Goal: Information Seeking & Learning: Understand process/instructions

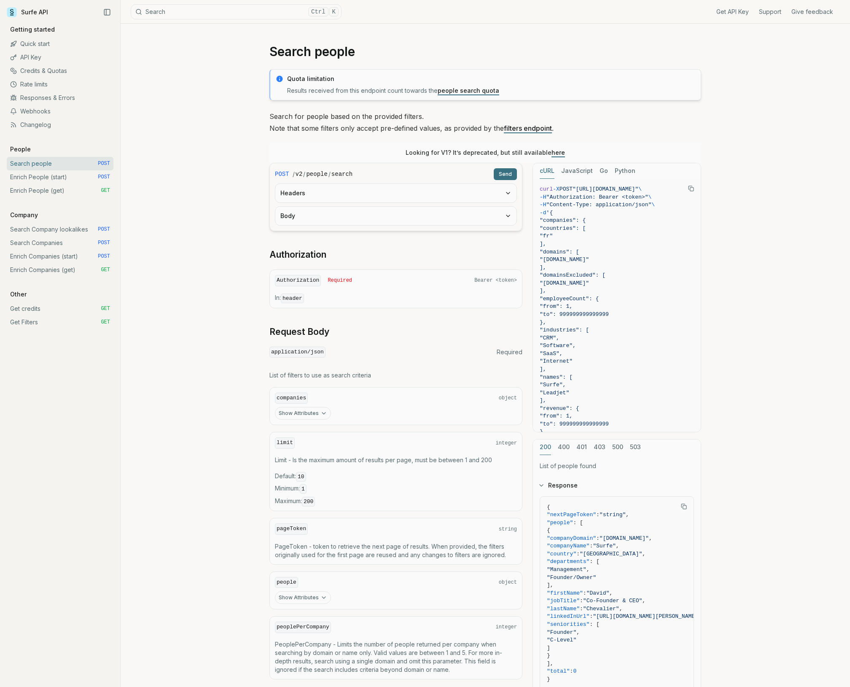
click at [332, 195] on button "Headers" at bounding box center [395, 193] width 241 height 19
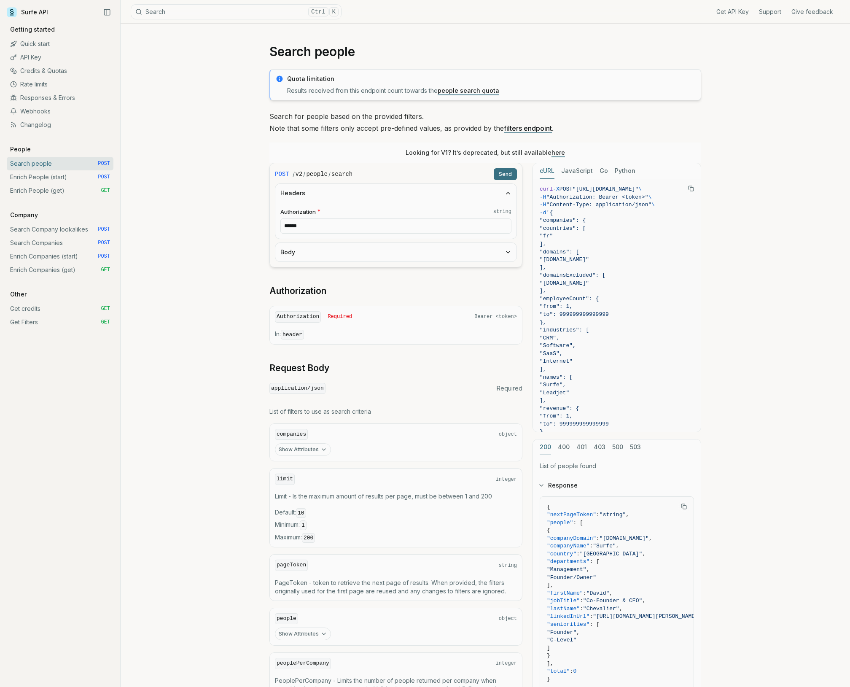
click at [347, 225] on input "******" at bounding box center [395, 225] width 231 height 15
click at [215, 235] on div "Search people Quota limitation Results received from this endpoint count toward…" at bounding box center [485, 405] width 729 height 762
click at [305, 188] on button "Headers" at bounding box center [395, 193] width 241 height 19
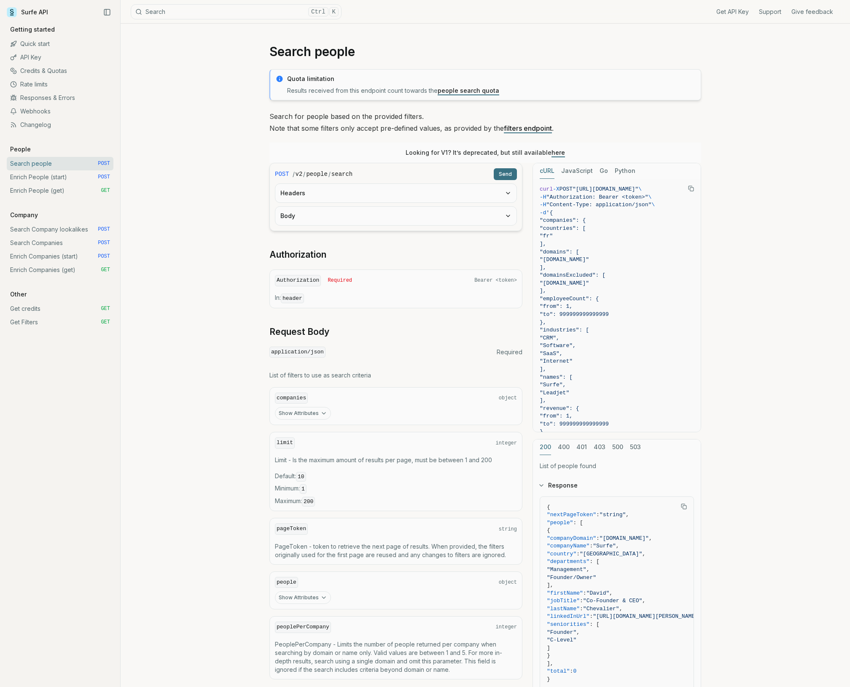
click at [357, 220] on button "Body" at bounding box center [395, 216] width 241 height 19
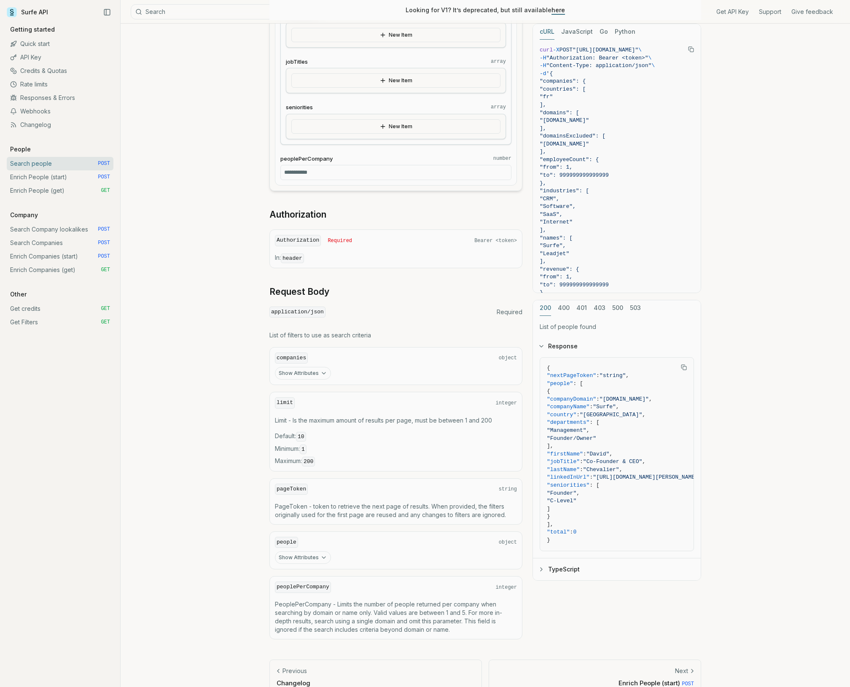
scroll to position [805, 0]
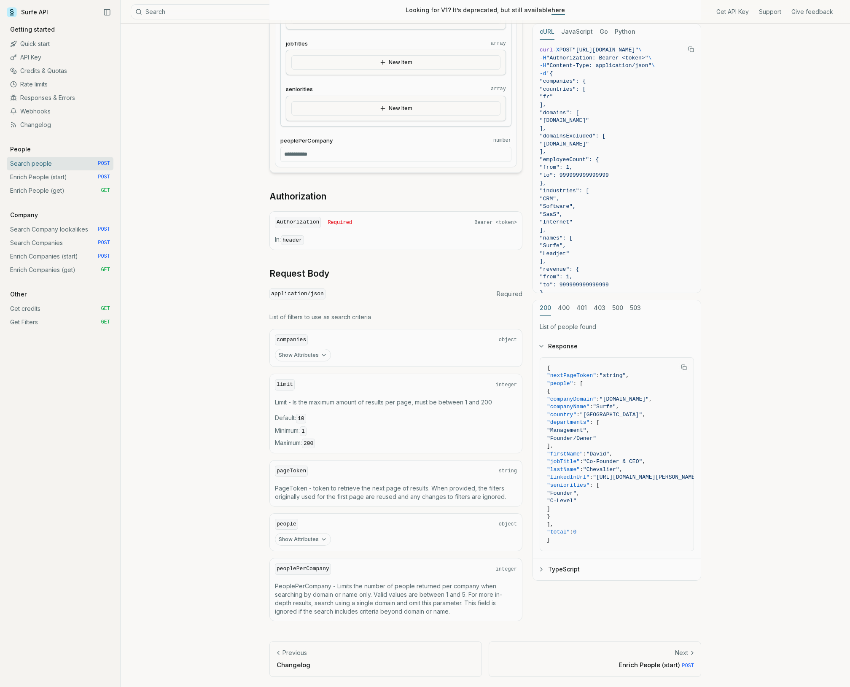
click at [322, 358] on icon "button" at bounding box center [323, 355] width 7 height 7
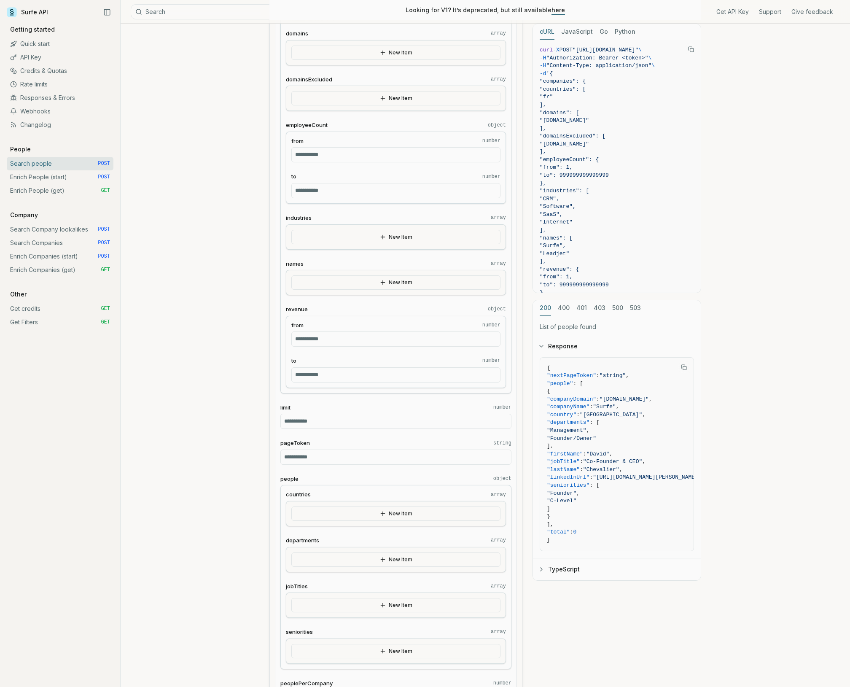
scroll to position [0, 0]
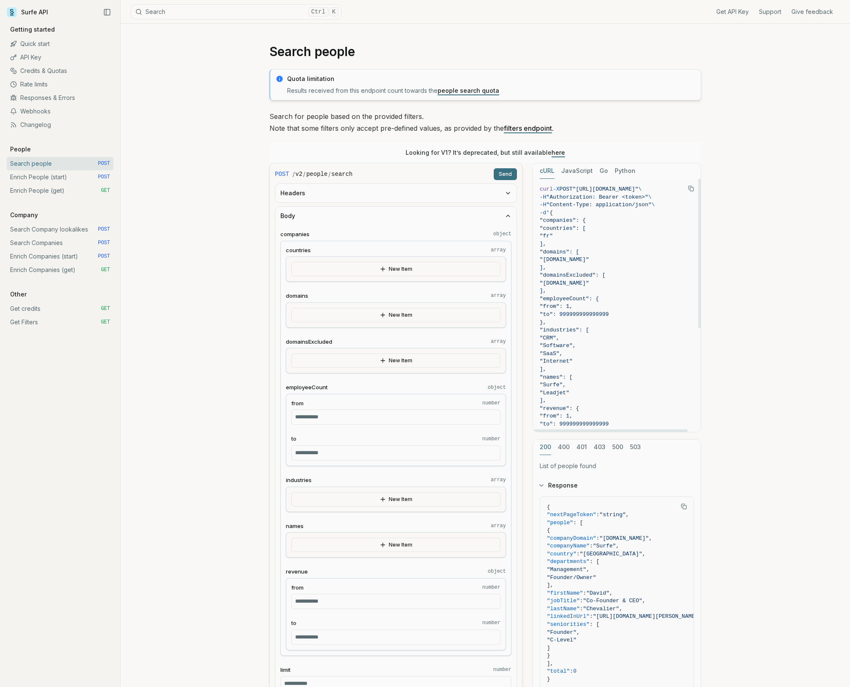
click at [581, 172] on button "JavaScript" at bounding box center [577, 171] width 32 height 16
click at [605, 172] on button "Go" at bounding box center [603, 171] width 8 height 16
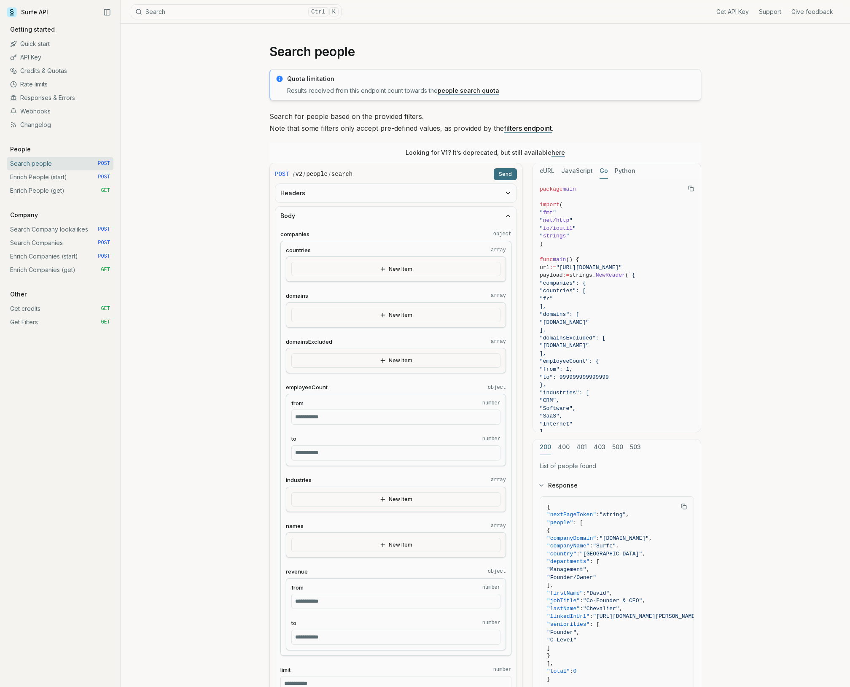
click at [623, 171] on button "Python" at bounding box center [625, 171] width 21 height 16
click at [596, 171] on div "cURL JavaScript Go Python" at bounding box center [617, 171] width 168 height 16
click at [582, 171] on button "JavaScript" at bounding box center [577, 171] width 32 height 16
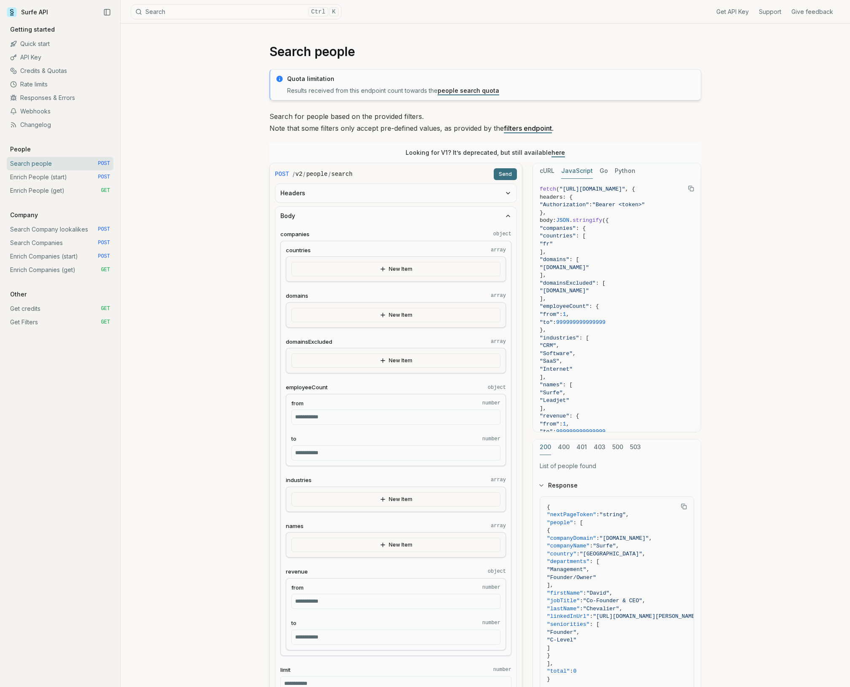
click at [548, 171] on button "cURL" at bounding box center [547, 171] width 15 height 16
click at [403, 266] on button "New Item" at bounding box center [395, 269] width 209 height 14
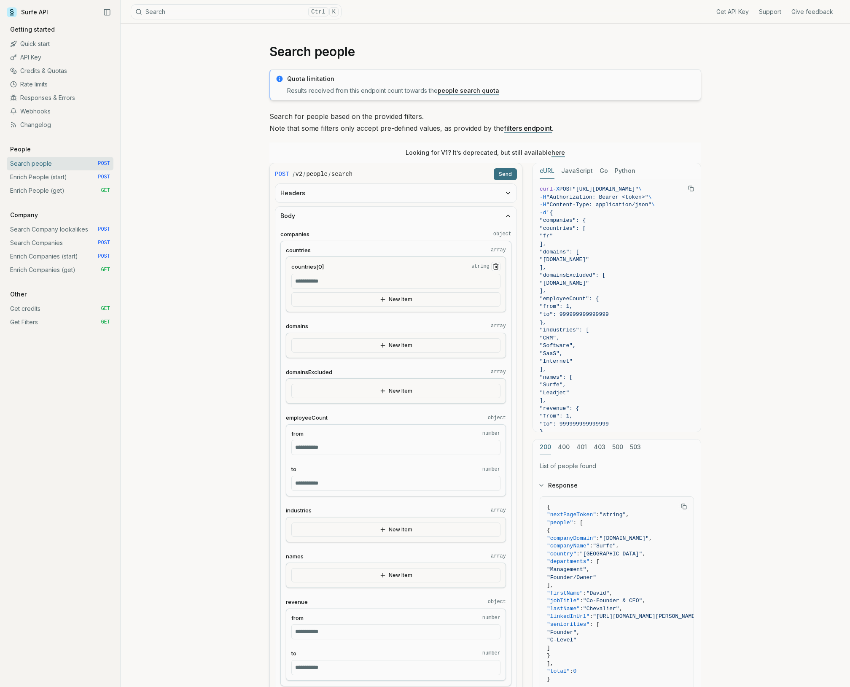
click at [381, 285] on input "countries[0] string" at bounding box center [395, 281] width 209 height 15
type input "**"
click at [421, 298] on button "New Item" at bounding box center [395, 299] width 209 height 14
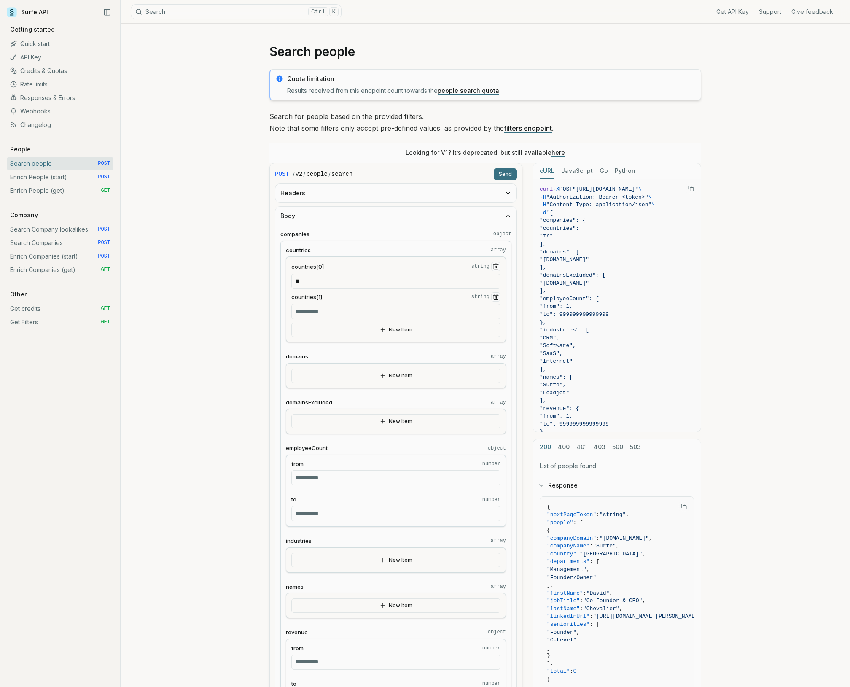
click at [508, 174] on button "Send" at bounding box center [505, 174] width 23 height 12
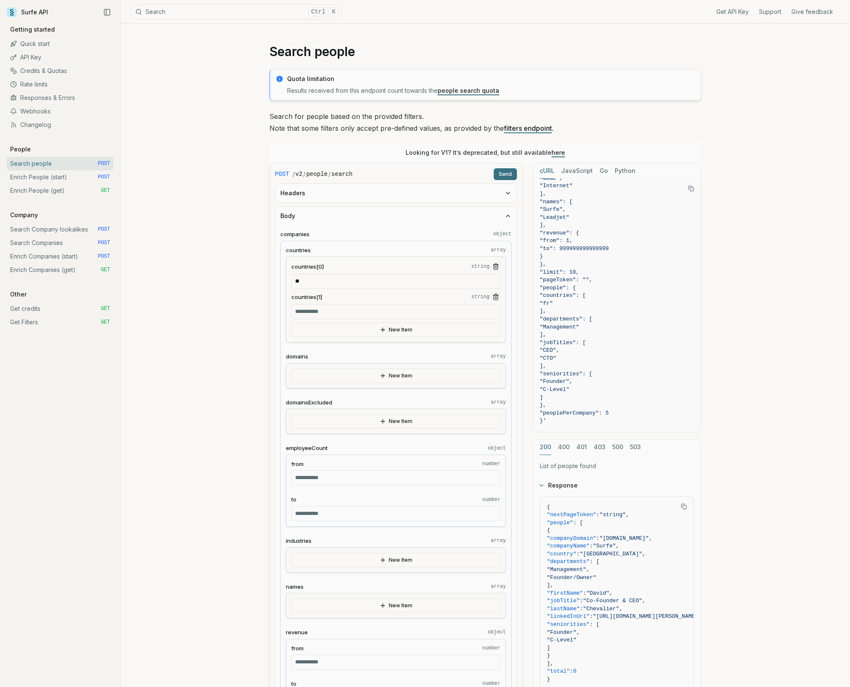
click at [329, 197] on button "Headers" at bounding box center [395, 193] width 241 height 19
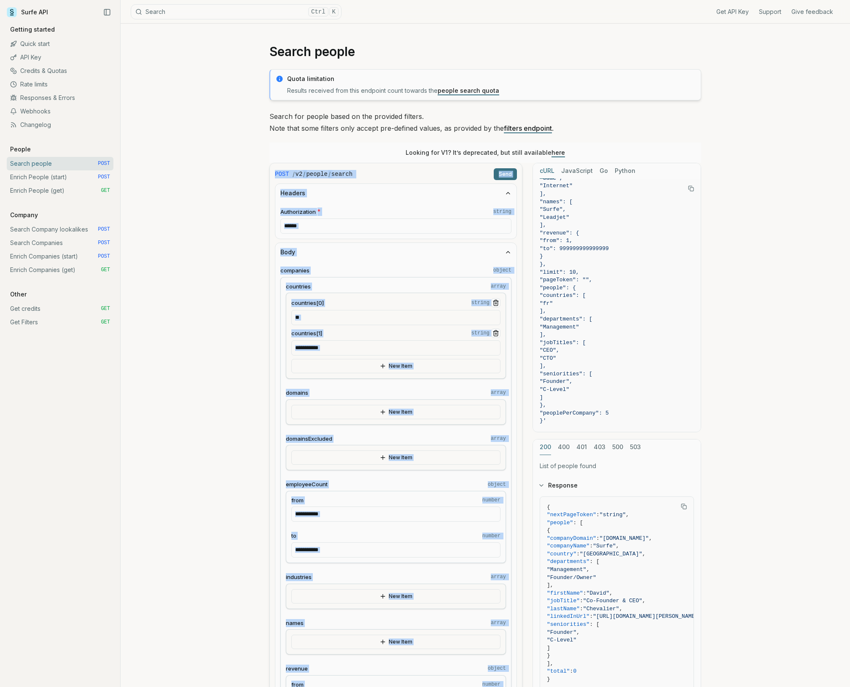
drag, startPoint x: 478, startPoint y: 591, endPoint x: 272, endPoint y: 174, distance: 464.5
copy div "POST / v2 / people / search Send Headers Authorization * string Body companies …"
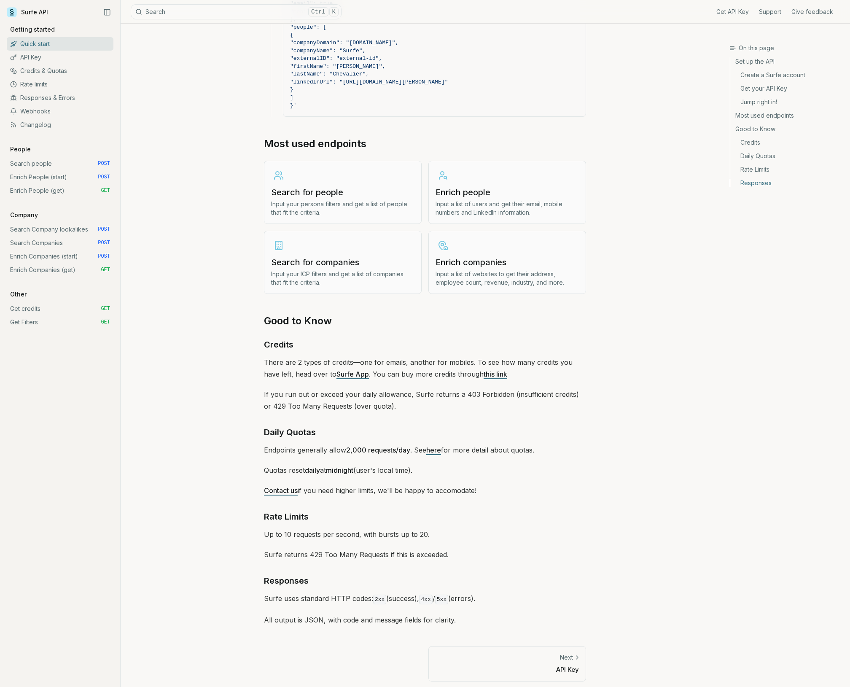
scroll to position [904, 0]
click at [301, 181] on link "Search for people Input your persona filters and get a list of people that fit …" at bounding box center [343, 190] width 158 height 63
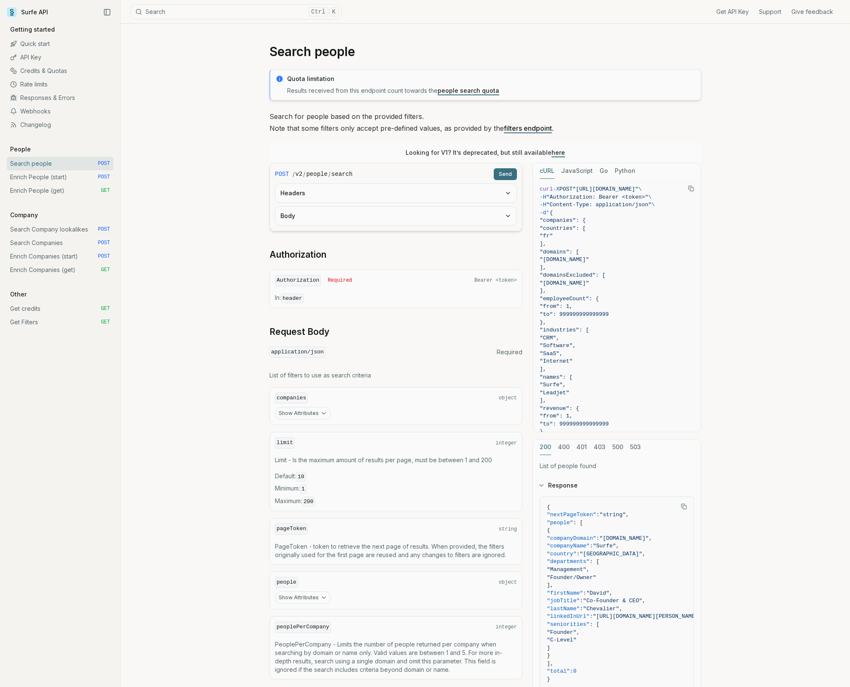
click at [366, 194] on button "Headers" at bounding box center [395, 193] width 241 height 19
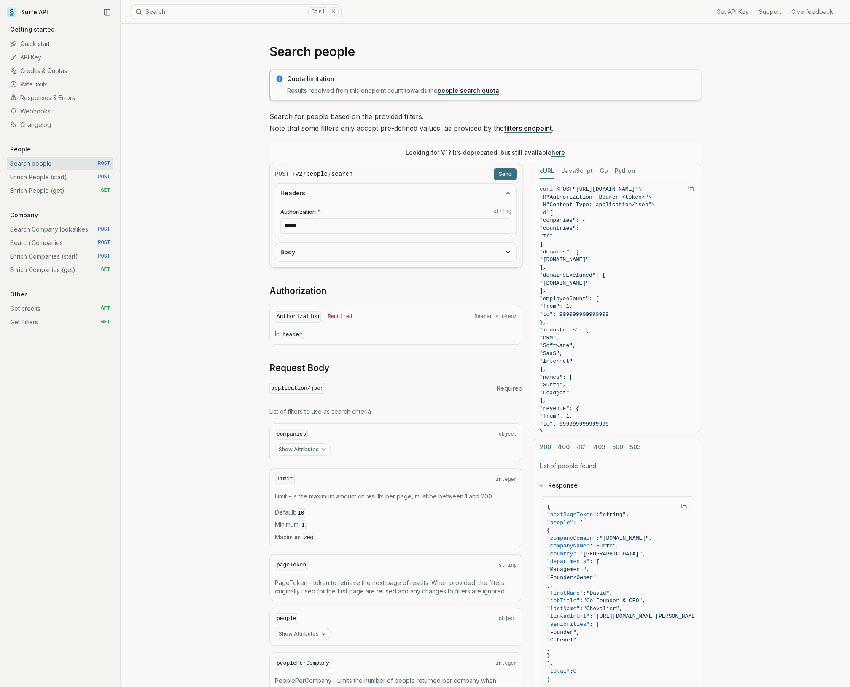
click at [340, 223] on input "******" at bounding box center [395, 225] width 231 height 15
paste input "**********"
type input "**********"
click at [204, 335] on div "**********" at bounding box center [485, 405] width 729 height 762
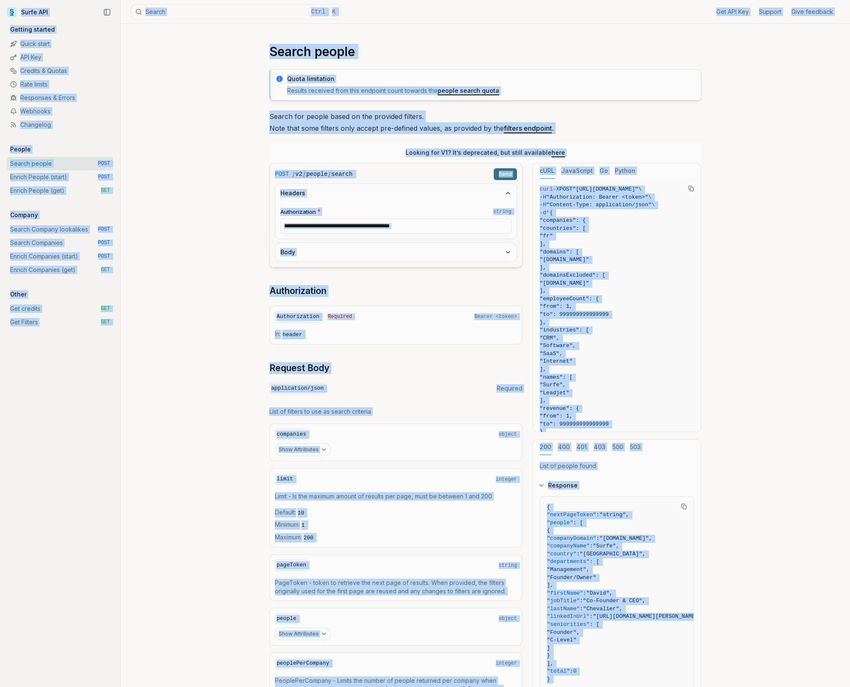
copy body "Surfe API Get API Key Support Give feedback Getting started Quick start API Key…"
click at [118, 486] on div "Get API Key Support Give feedback Getting started Quick start API Key Credits &…" at bounding box center [60, 353] width 120 height 668
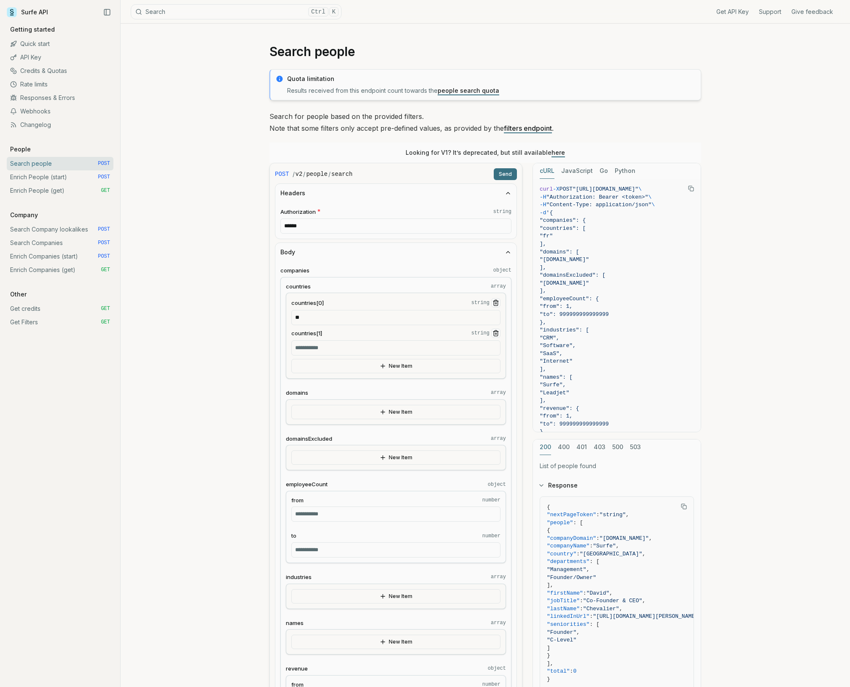
scroll to position [175, 0]
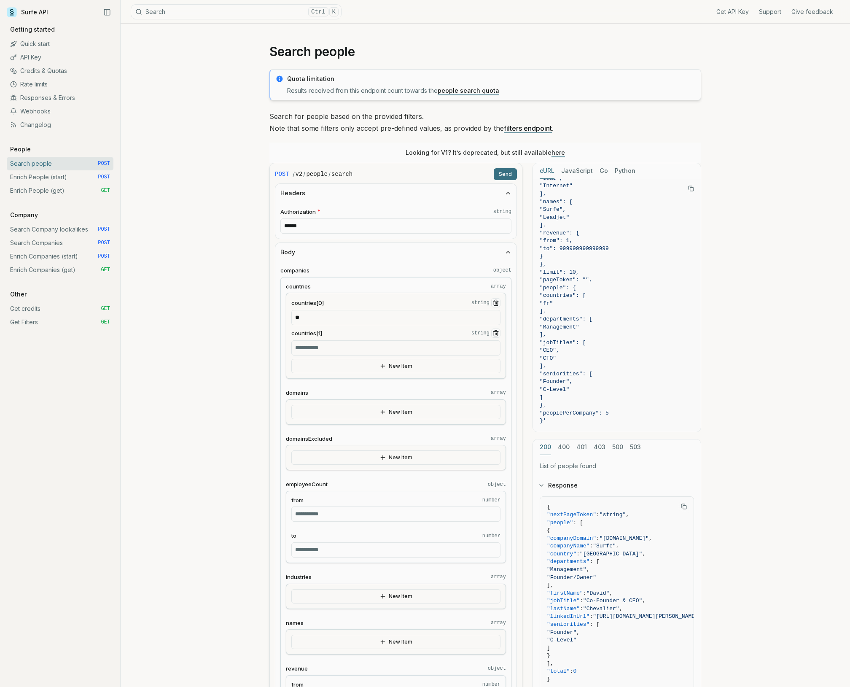
click at [361, 349] on input "countries[1] string" at bounding box center [395, 347] width 209 height 15
click at [313, 333] on span "countries[1]" at bounding box center [306, 333] width 31 height 8
click at [313, 340] on input "countries[1] string" at bounding box center [395, 347] width 209 height 15
click at [56, 86] on link "Rate limits" at bounding box center [60, 84] width 107 height 13
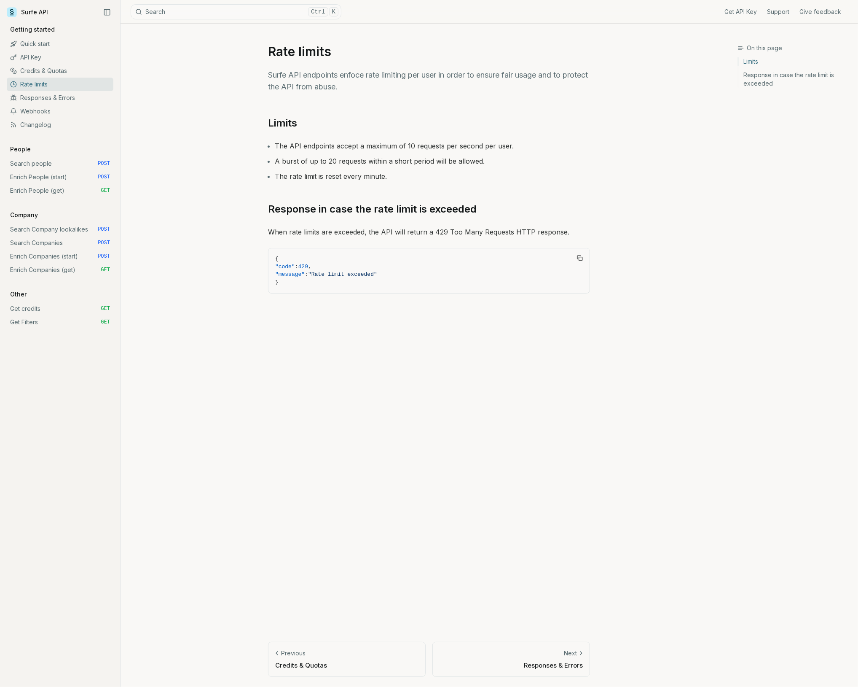
click at [545, 93] on article "Rate limits Surfe API endpoints enfoce rate limiting per user in order to ensur…" at bounding box center [429, 355] width 362 height 663
click at [691, 315] on div "On this page Limits Rate limits Surfe API endpoints enfoce rate limiting per us…" at bounding box center [429, 355] width 617 height 663
click at [52, 55] on link "API Key" at bounding box center [60, 57] width 107 height 13
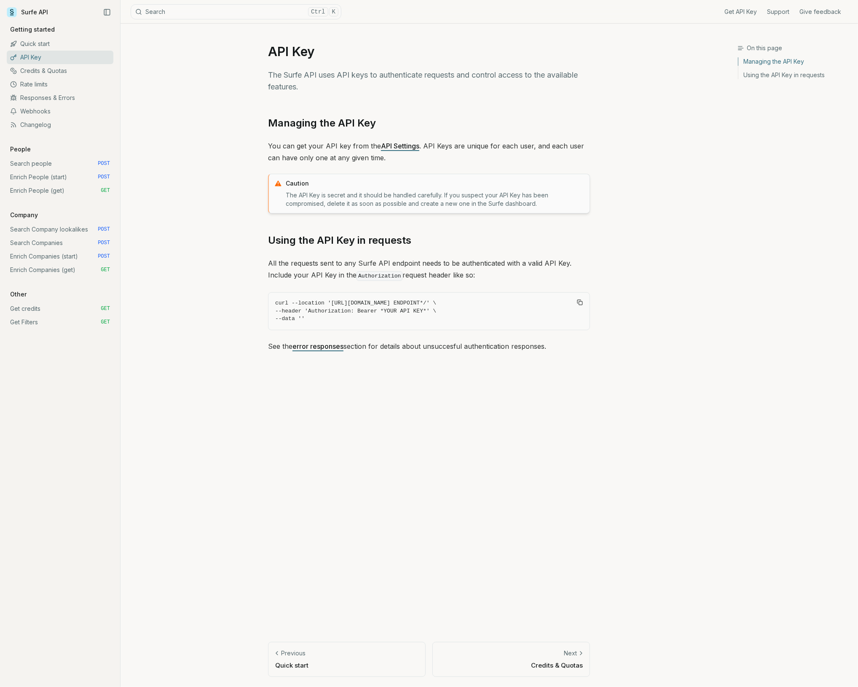
click at [64, 76] on link "Credits & Quotas" at bounding box center [60, 70] width 107 height 13
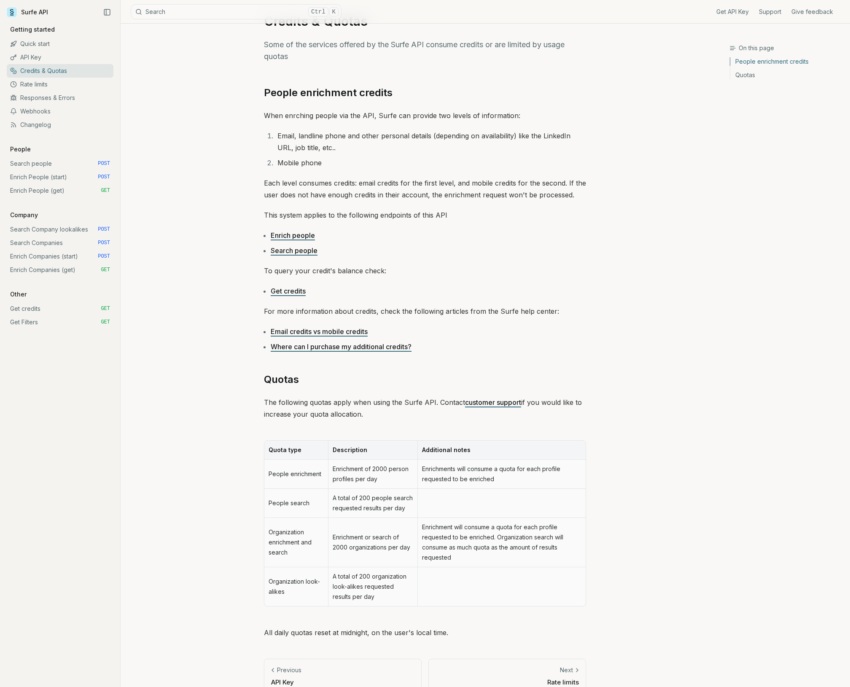
scroll to position [47, 0]
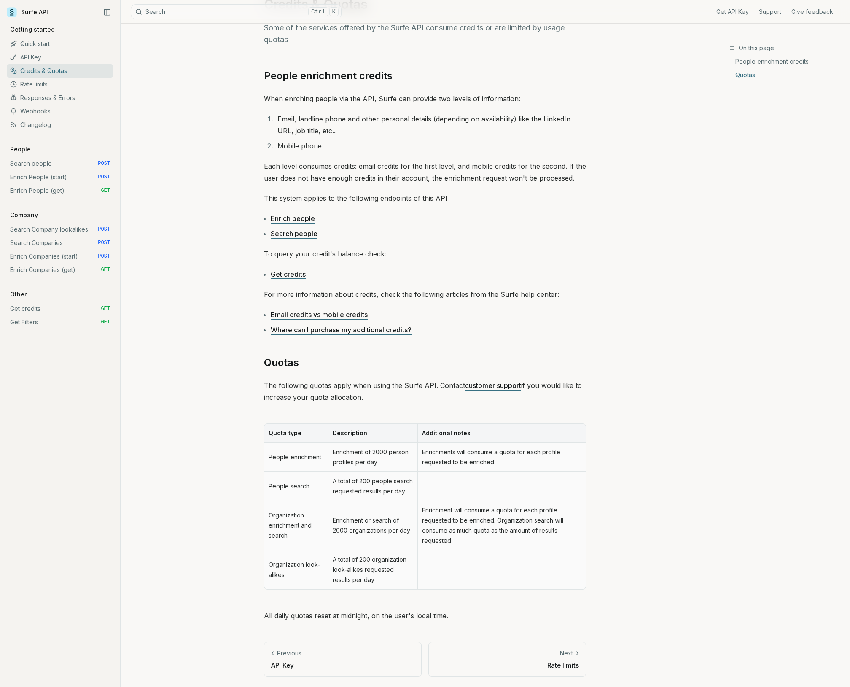
click at [231, 139] on div "On this page Quotas Credits & Quotas Some of the services offered by the Surfe …" at bounding box center [425, 331] width 609 height 710
click at [252, 455] on article "Credits & Quotas Some of the services offered by the Surfe API consume credits …" at bounding box center [425, 331] width 362 height 710
click at [530, 470] on td "Enrichments will consume a quota for each profile requested to be enriched" at bounding box center [501, 457] width 168 height 29
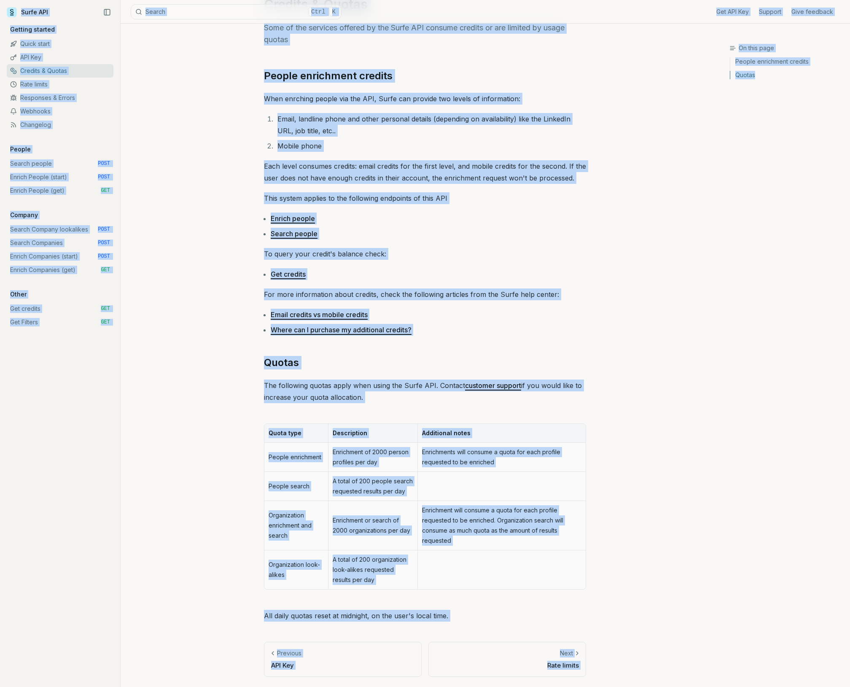
click at [622, 474] on div "On this page Quotas Credits & Quotas Some of the services offered by the Surfe …" at bounding box center [425, 331] width 609 height 710
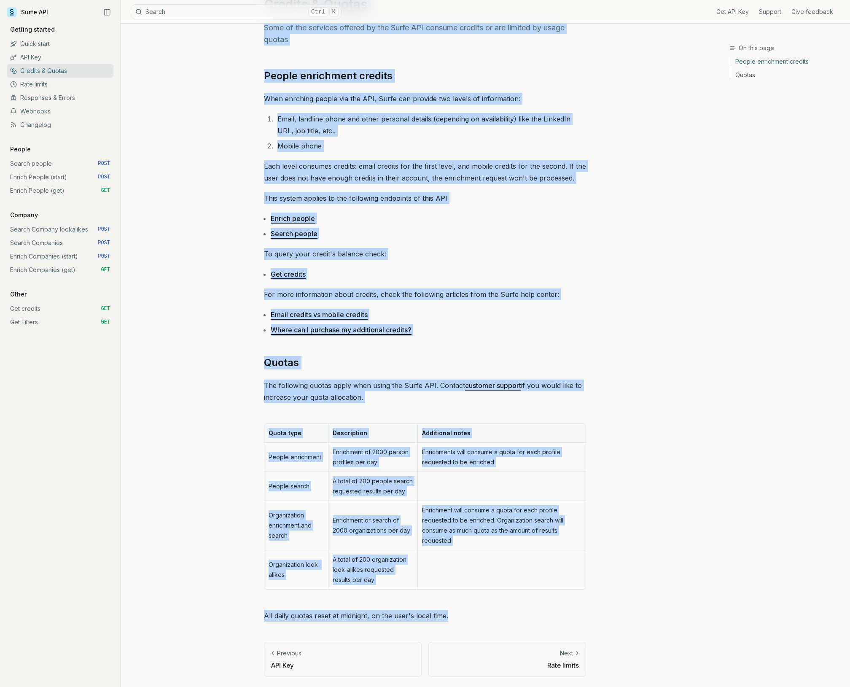
scroll to position [0, 0]
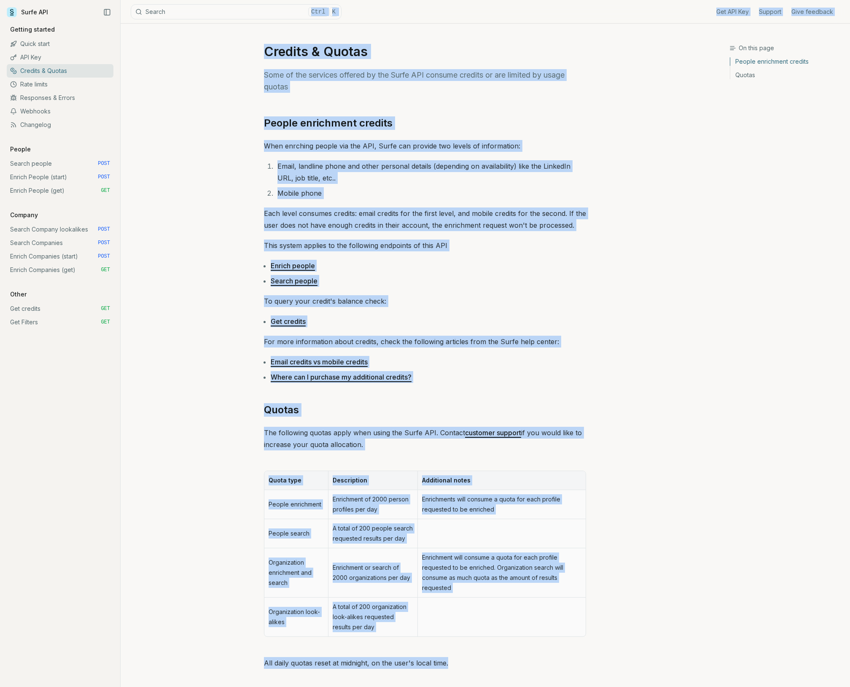
drag, startPoint x: 495, startPoint y: 620, endPoint x: 241, endPoint y: 12, distance: 659.4
click at [241, 12] on main "Surfe API Get API Key Support Give feedback Getting started Quick start API Key…" at bounding box center [425, 367] width 850 height 734
copy main "Ctrl K Get API Key Support Give feedback On this page People enrichment credits…"
click at [66, 83] on link "Rate limits" at bounding box center [60, 84] width 107 height 13
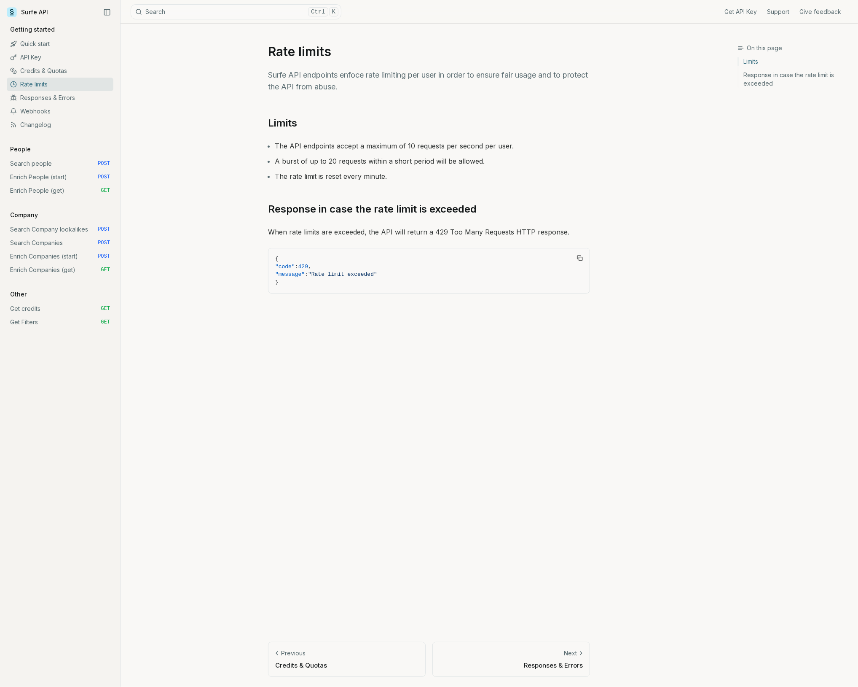
click at [204, 138] on div "On this page Limits Rate limits Surfe API endpoints enfoce rate limiting per us…" at bounding box center [429, 355] width 617 height 663
click at [78, 63] on link "API Key" at bounding box center [60, 57] width 107 height 13
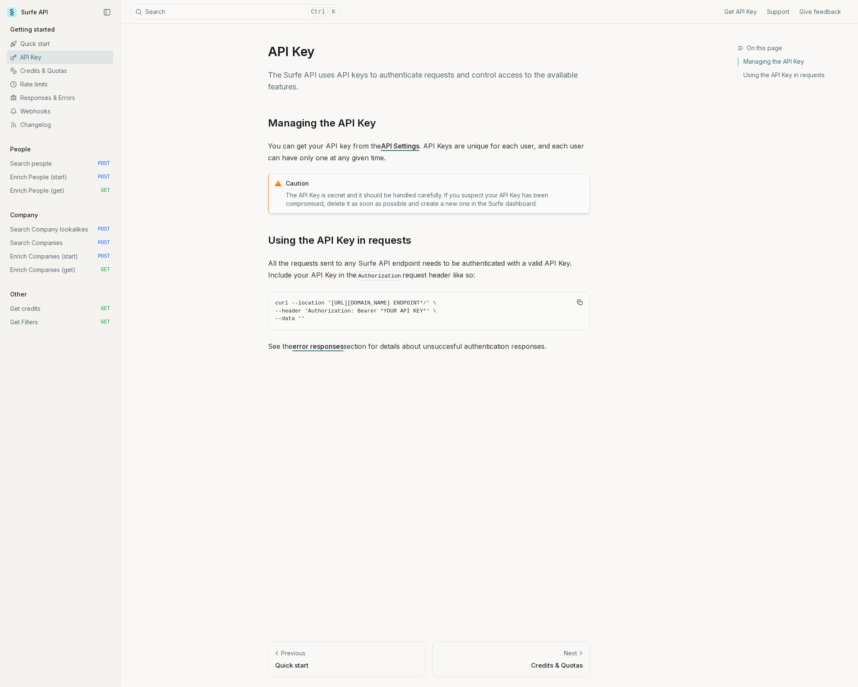
click at [72, 68] on link "Credits & Quotas" at bounding box center [60, 70] width 107 height 13
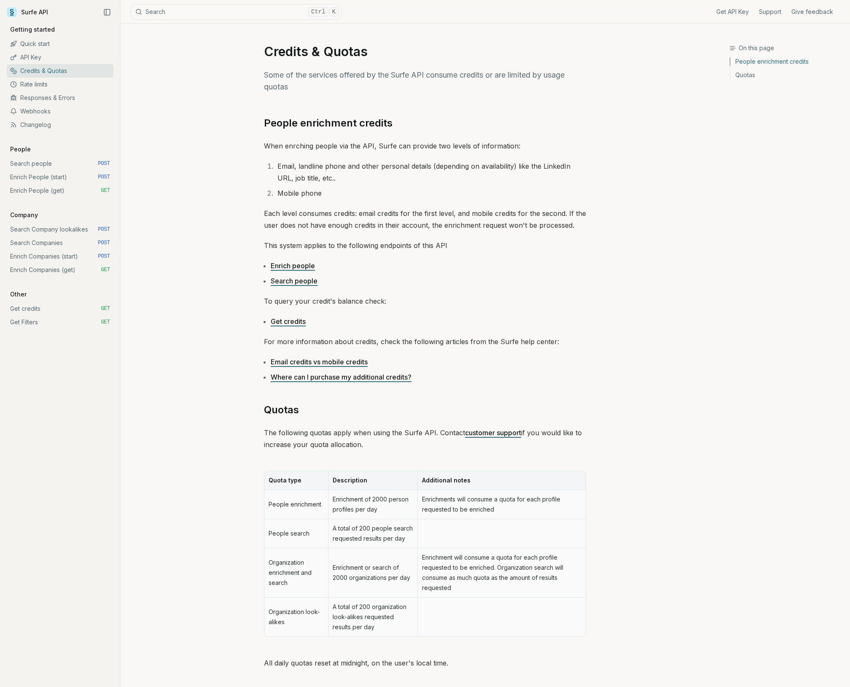
click at [71, 87] on link "Rate limits" at bounding box center [60, 84] width 107 height 13
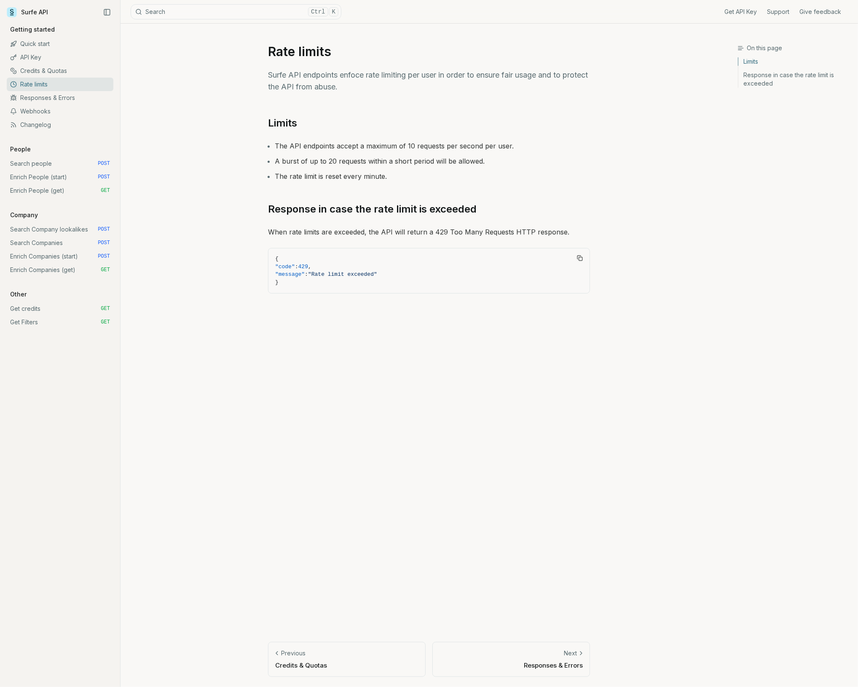
click at [51, 70] on link "Credits & Quotas" at bounding box center [60, 70] width 107 height 13
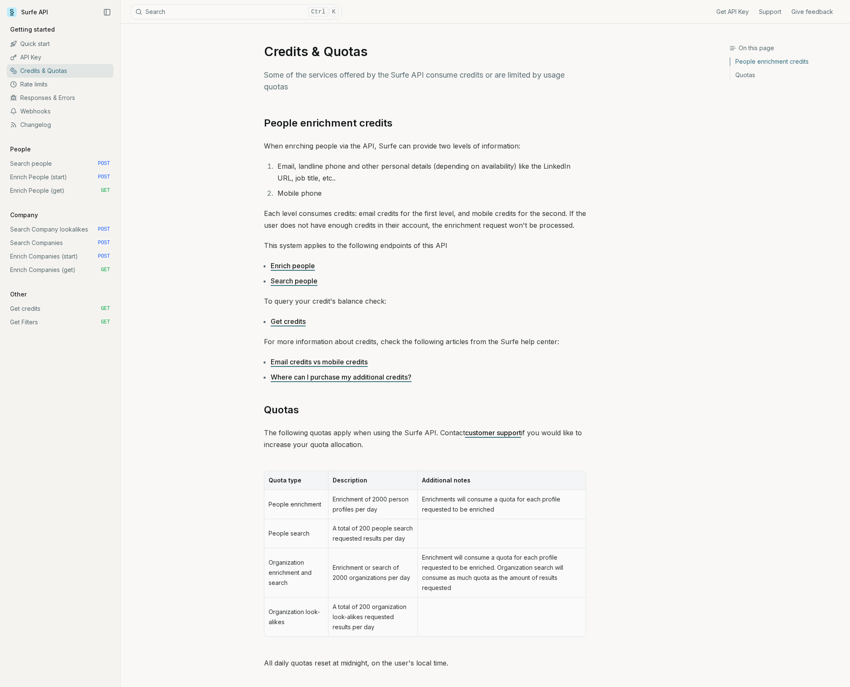
click at [306, 281] on link "Search people" at bounding box center [294, 281] width 47 height 8
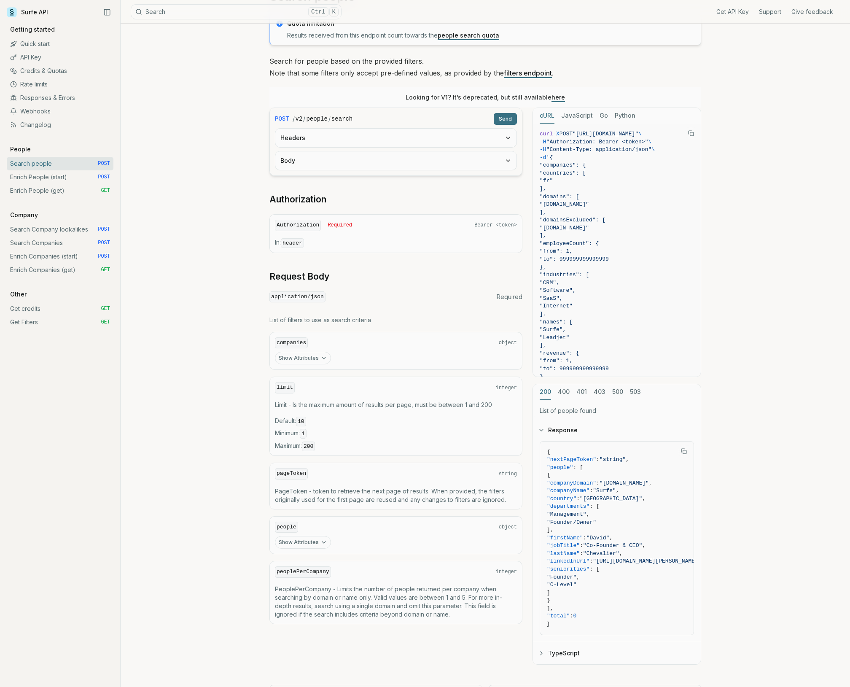
scroll to position [98, 0]
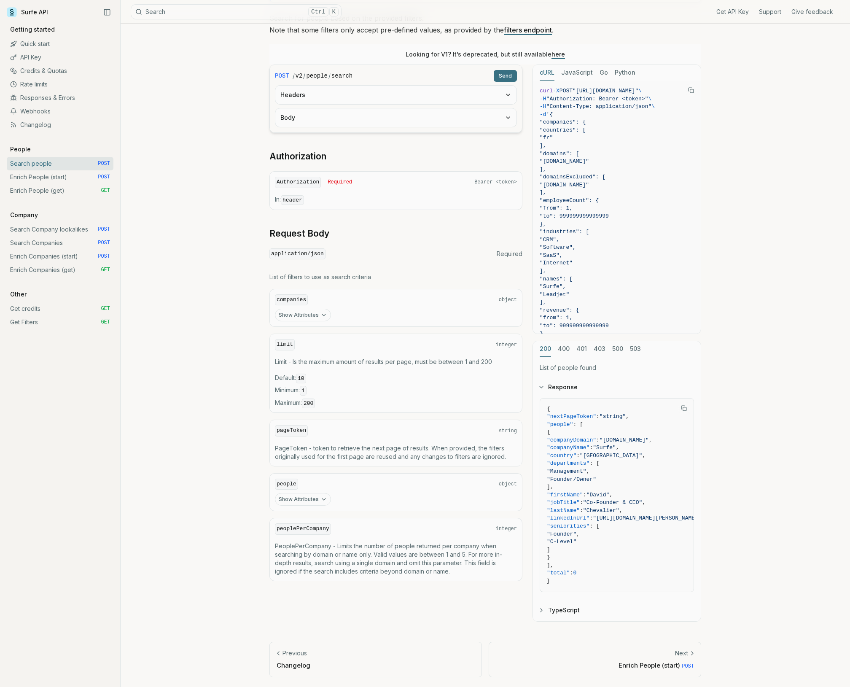
click at [59, 54] on link "API Key" at bounding box center [60, 57] width 107 height 13
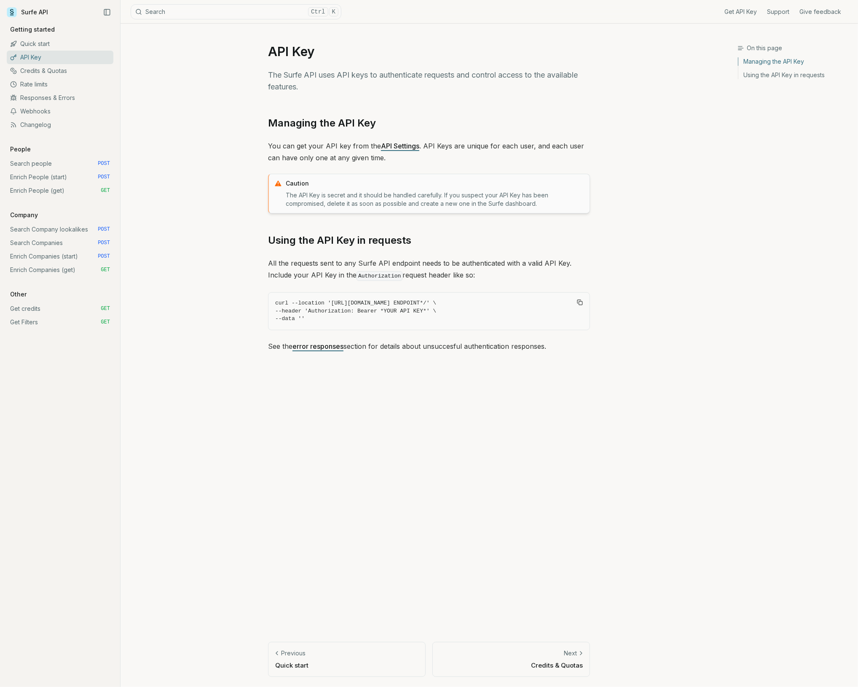
click at [51, 65] on link "Credits & Quotas" at bounding box center [60, 70] width 107 height 13
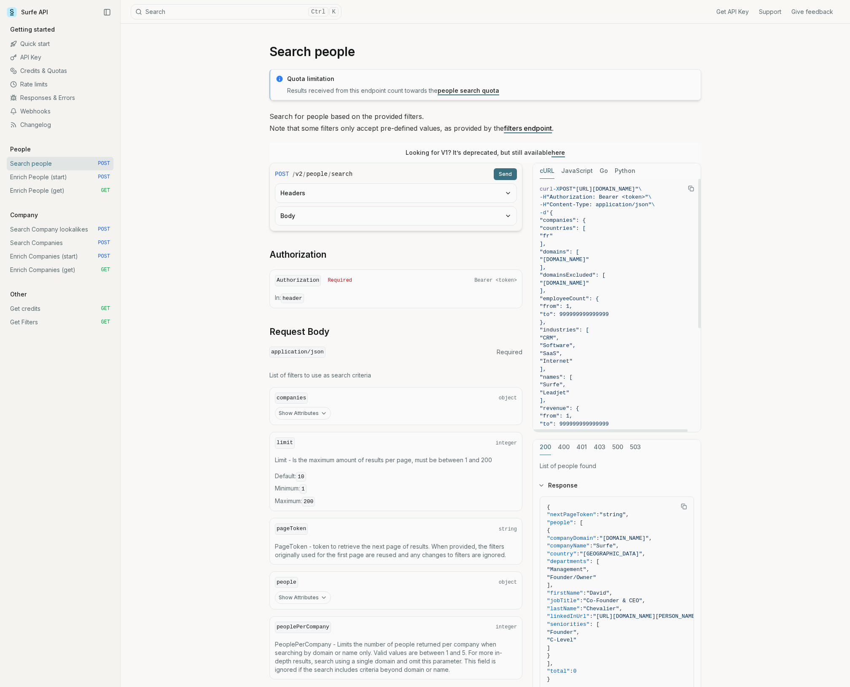
click at [239, 160] on div "Search people Quota limitation Results received from this endpoint count toward…" at bounding box center [485, 405] width 729 height 762
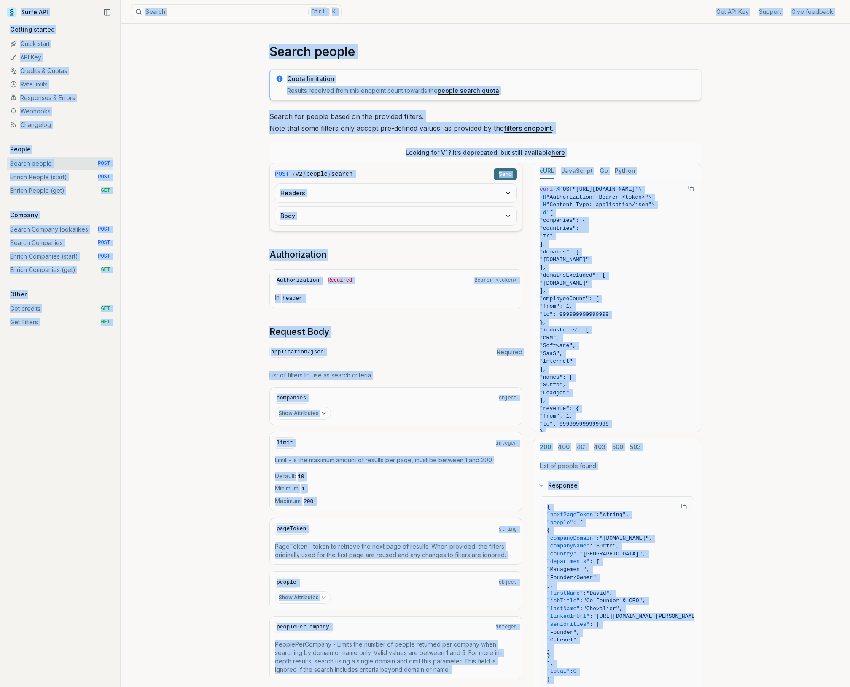
copy body "Surfe API Get API Key Support Give feedback Getting started Quick start API Key…"
click at [242, 316] on div "Search people Quota limitation Results received from this endpoint count toward…" at bounding box center [485, 405] width 729 height 762
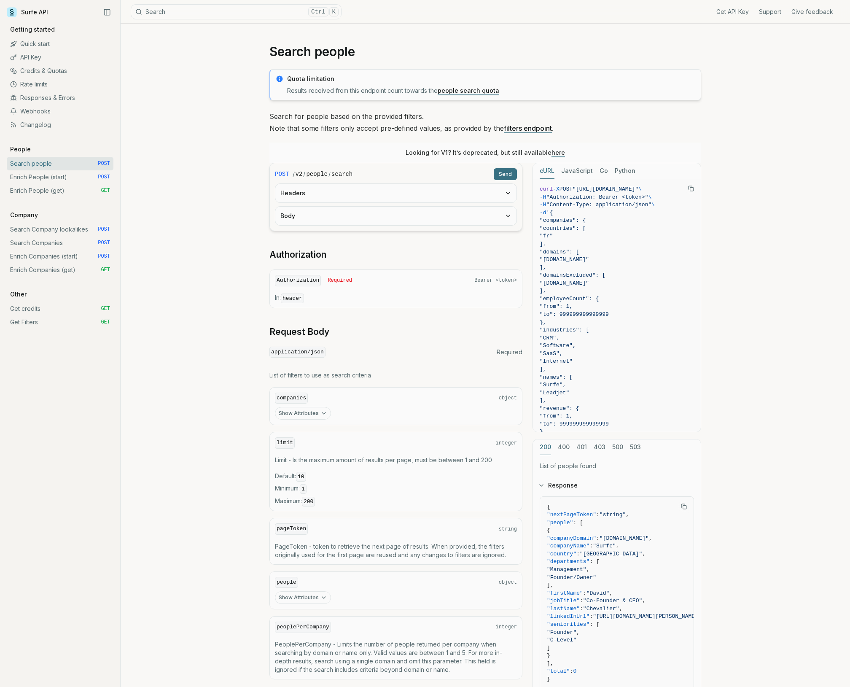
click at [329, 223] on button "Body" at bounding box center [395, 216] width 241 height 19
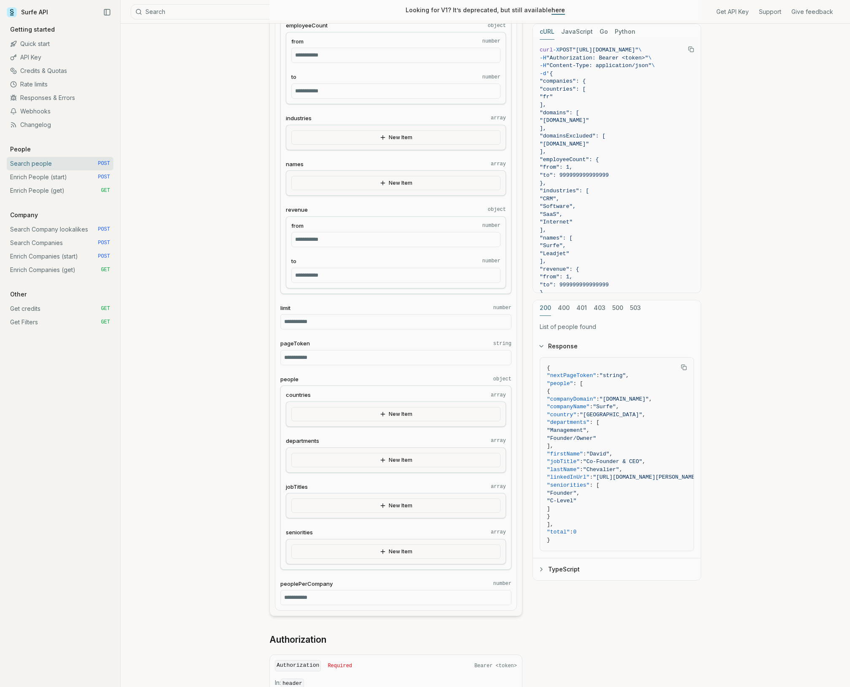
scroll to position [393, 0]
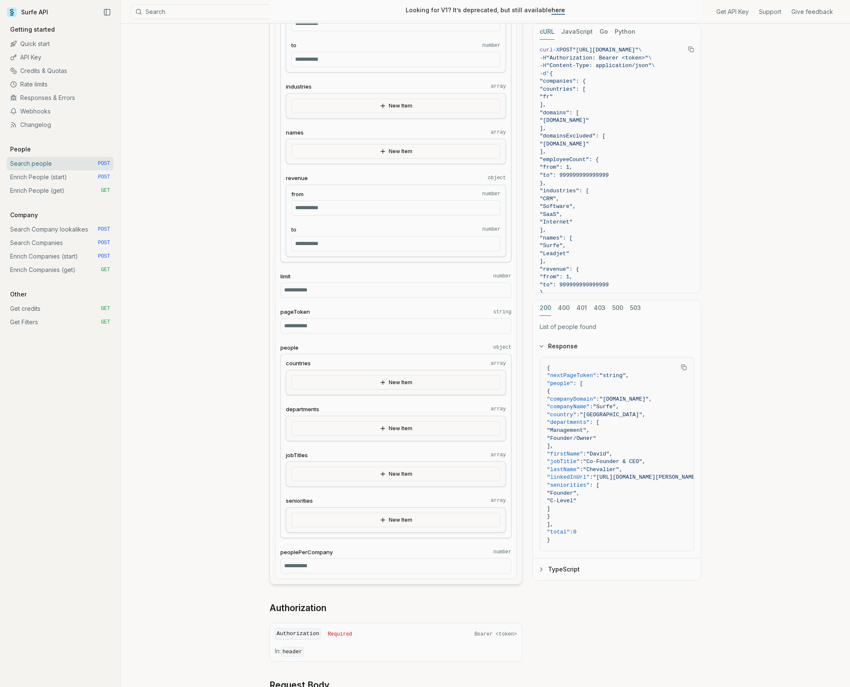
click at [432, 431] on button "New Item" at bounding box center [395, 428] width 209 height 14
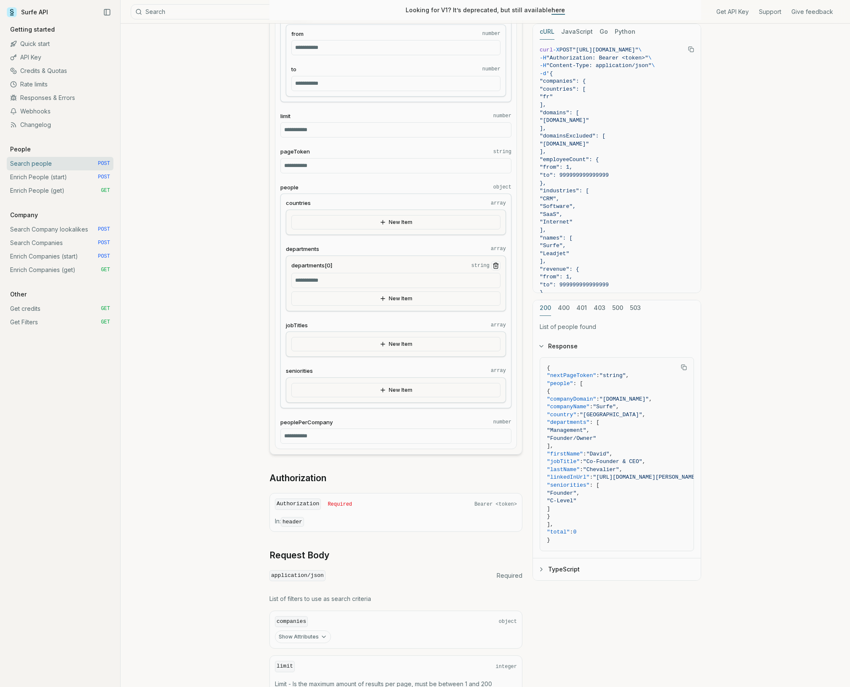
scroll to position [562, 0]
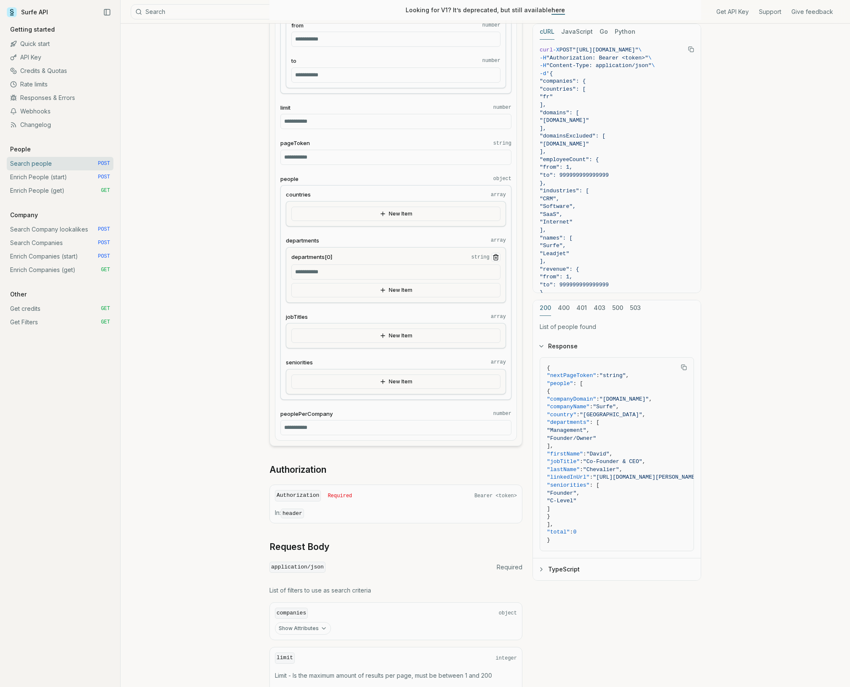
click at [407, 270] on input "departments[0] string" at bounding box center [395, 271] width 209 height 15
click at [268, 295] on article "**********" at bounding box center [485, 211] width 472 height 1498
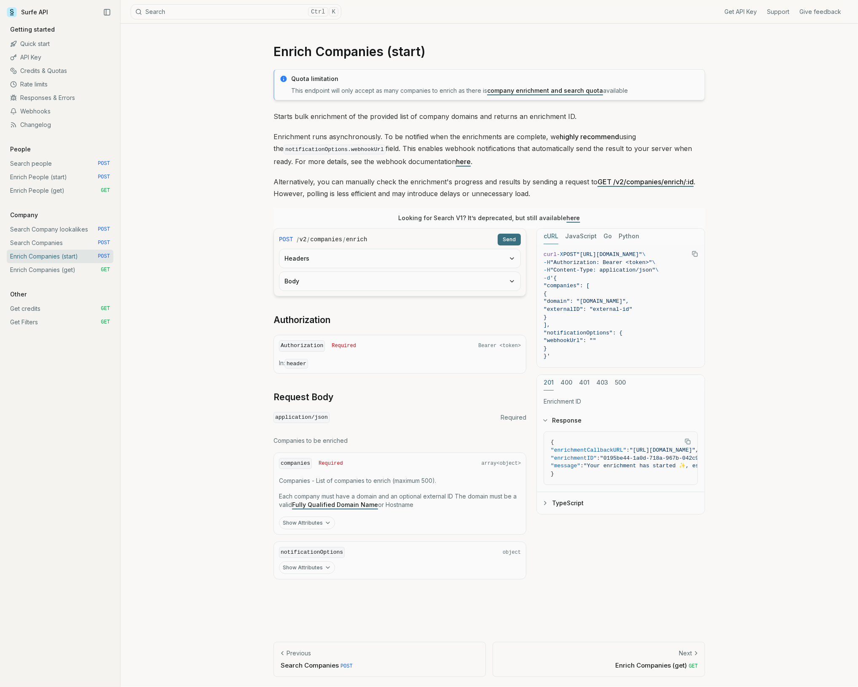
click at [142, 352] on div "Enrich Companies (start) Quota limitation This endpoint will only accept as man…" at bounding box center [490, 355] width 738 height 663
click at [259, 416] on article "Enrich Companies (start) Quota limitation This endpoint will only accept as man…" at bounding box center [489, 355] width 472 height 663
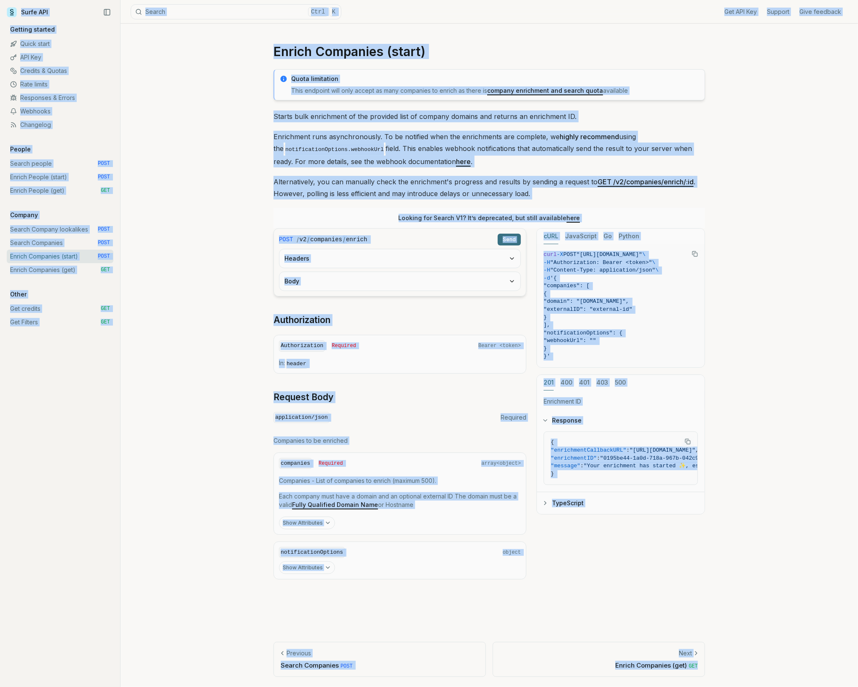
copy body "Surfe API Get API Key Support Give feedback Getting started Quick start API Key…"
click at [211, 435] on div "Enrich Companies (start) Quota limitation This endpoint will only accept as man…" at bounding box center [490, 355] width 738 height 663
click at [252, 435] on div "Enrich Companies (start) Quota limitation This endpoint will only accept as man…" at bounding box center [490, 355] width 738 height 663
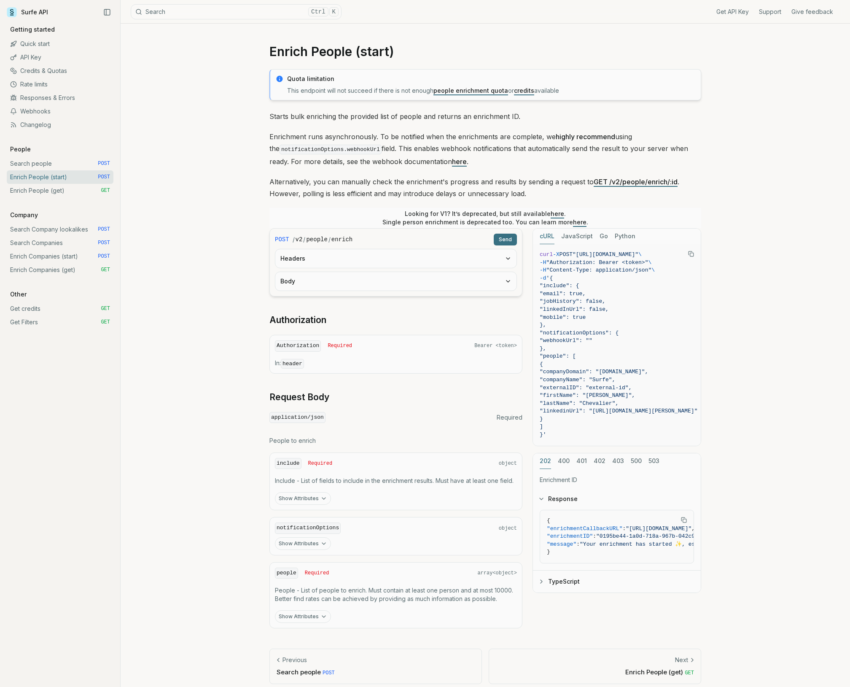
click at [236, 293] on div "Enrich People (start) Quota limitation This endpoint will not succeed if there …" at bounding box center [485, 359] width 729 height 670
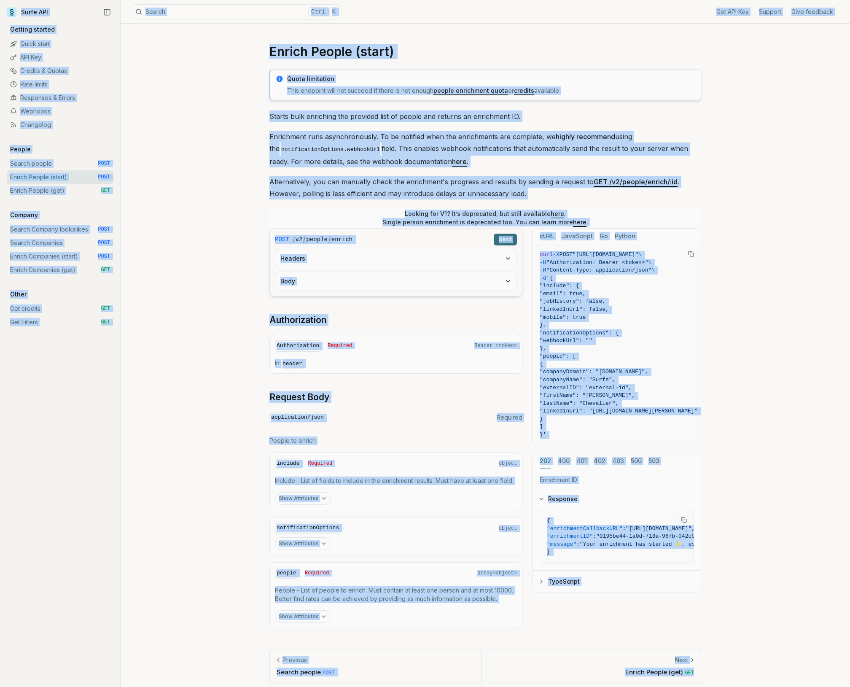
copy body "Surfe API Get API Key Support Give feedback Getting started Quick start API Key…"
click at [167, 330] on div "Enrich People (start) Quota limitation This endpoint will not succeed if there …" at bounding box center [485, 359] width 729 height 670
